Goal: Navigation & Orientation: Find specific page/section

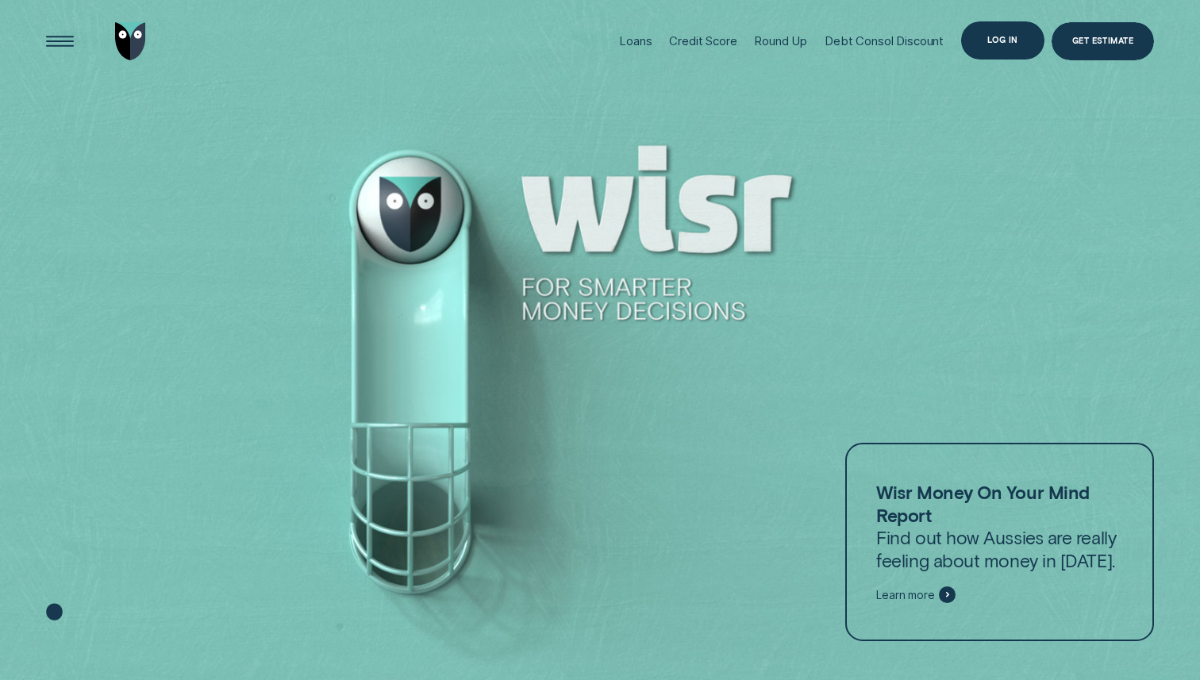
click at [1024, 46] on div "Log in" at bounding box center [1002, 39] width 83 height 37
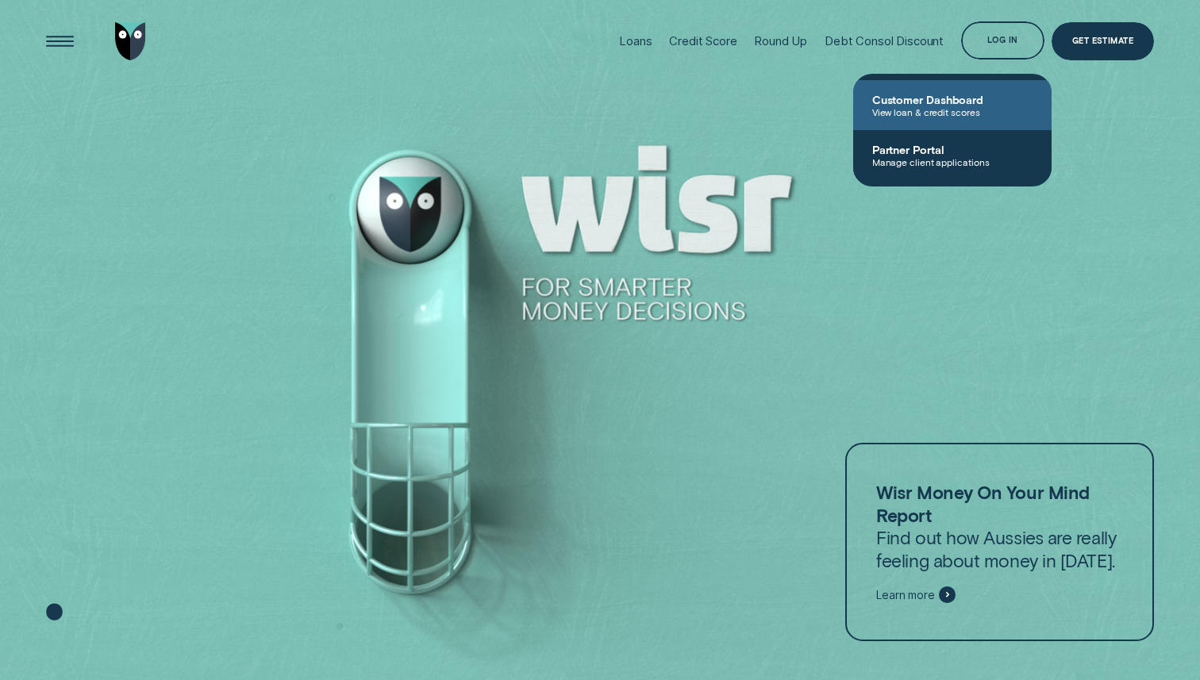
click at [994, 91] on link "Customer Dashboard View loan & credit scores" at bounding box center [952, 105] width 198 height 50
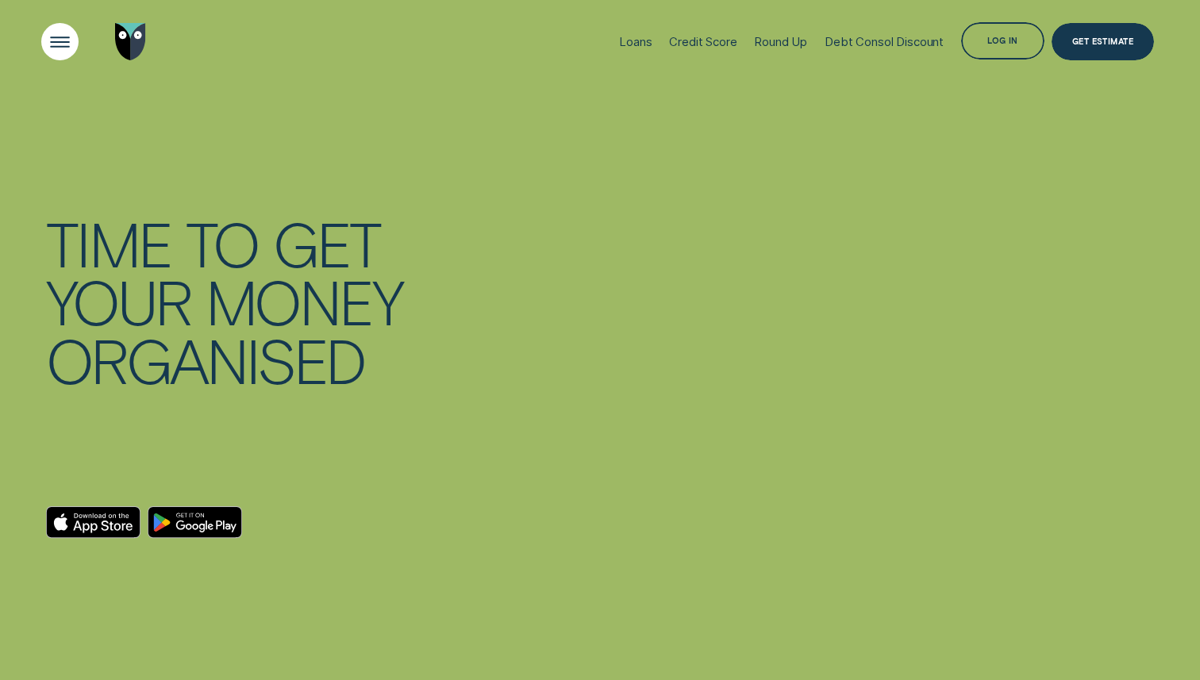
click at [51, 41] on div "Open Menu" at bounding box center [59, 41] width 53 height 53
click at [78, 37] on div "Open Menu" at bounding box center [59, 41] width 53 height 53
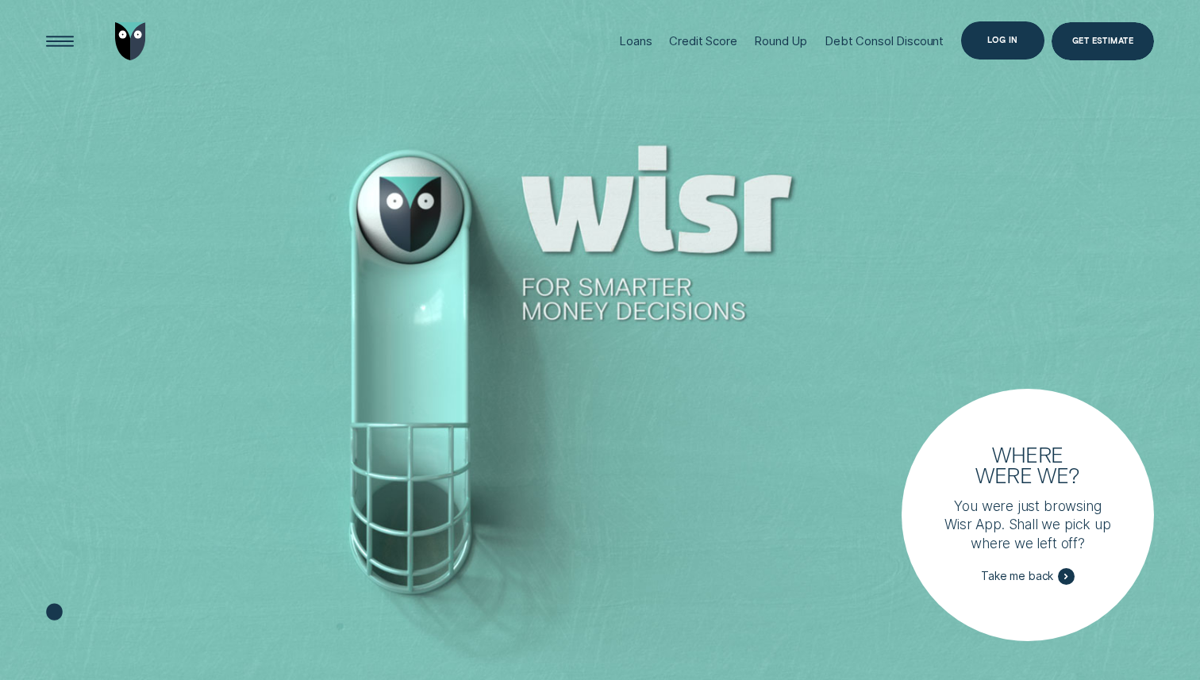
click at [995, 52] on div "Log in" at bounding box center [1002, 39] width 83 height 37
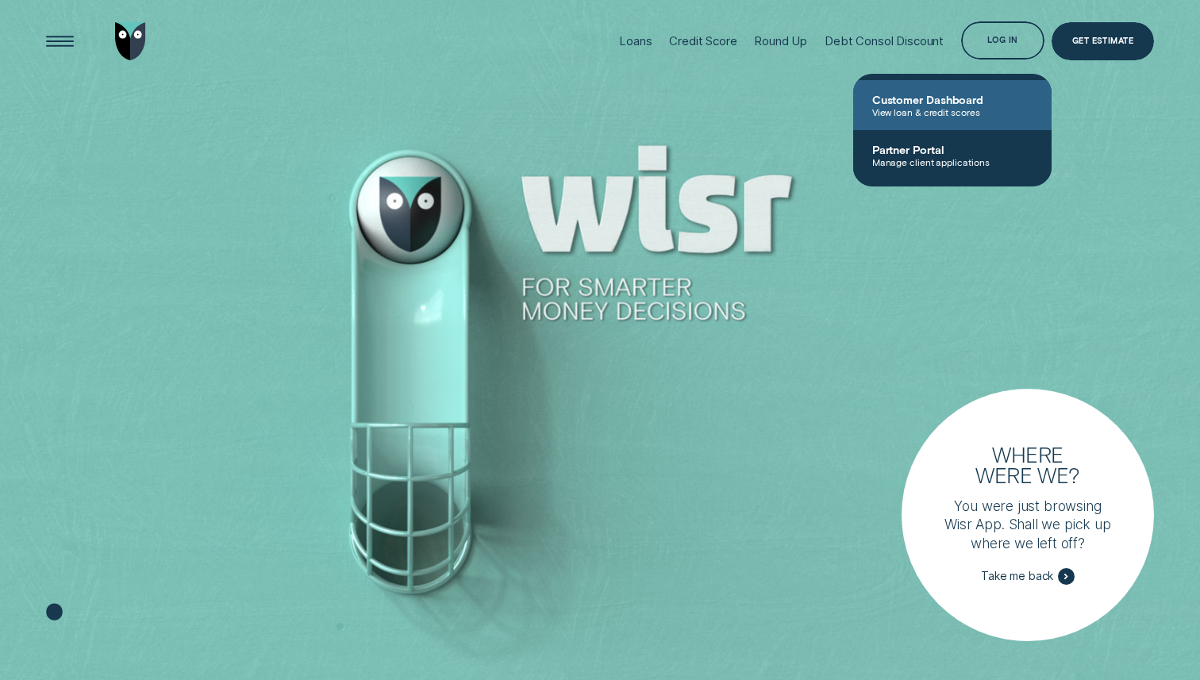
click at [967, 97] on span "Customer Dashboard" at bounding box center [952, 99] width 160 height 13
